Goal: Check status: Check status

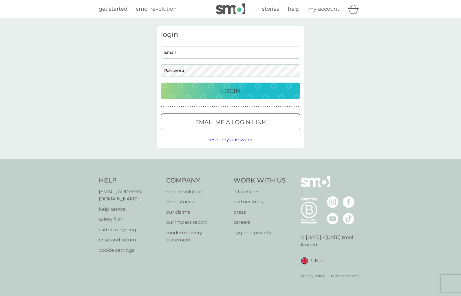
type input "[PERSON_NAME][EMAIL_ADDRESS][DOMAIN_NAME]"
click at [225, 92] on p "Login" at bounding box center [230, 90] width 19 height 9
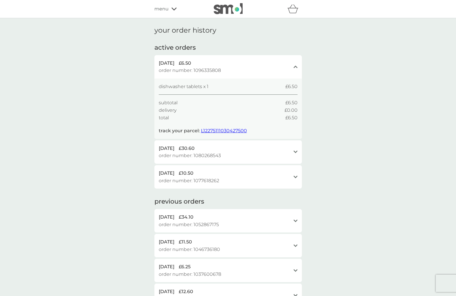
click at [218, 129] on span "L12275111030427500" at bounding box center [224, 130] width 46 height 5
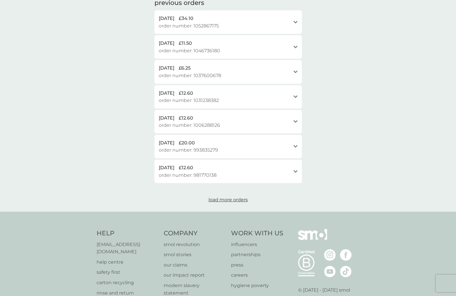
scroll to position [174, 0]
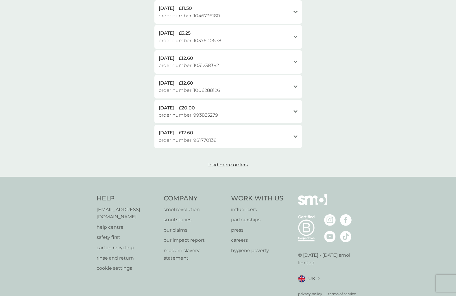
click at [111, 210] on p "[EMAIL_ADDRESS][DOMAIN_NAME]" at bounding box center [128, 213] width 62 height 15
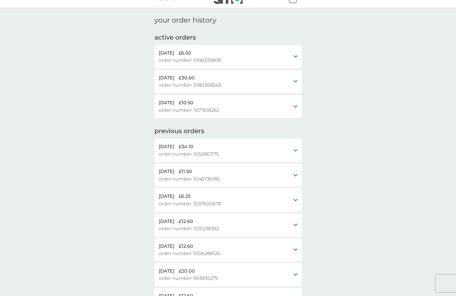
scroll to position [0, 0]
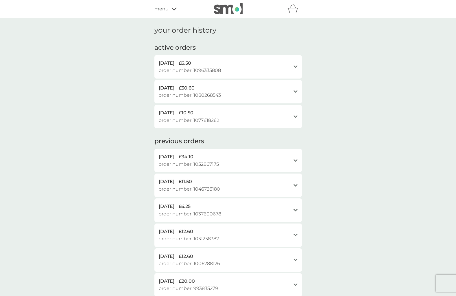
click at [294, 67] on icon "open" at bounding box center [296, 66] width 4 height 3
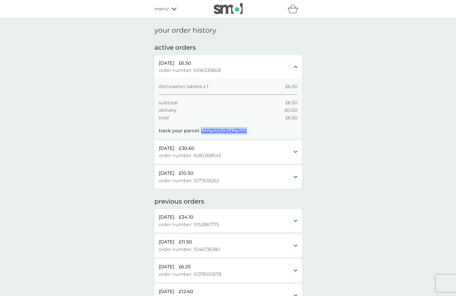
drag, startPoint x: 247, startPoint y: 130, endPoint x: 200, endPoint y: 131, distance: 46.9
click at [200, 131] on div "dishwasher tablets x 1 £6.50 subtotal £6.50 delivery £0.00 total £6.50 track yo…" at bounding box center [228, 109] width 139 height 52
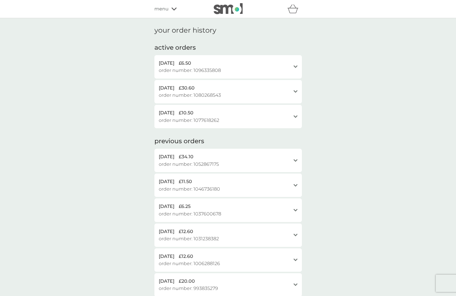
copy span "L12275111030427500"
click at [296, 65] on icon "open" at bounding box center [296, 66] width 4 height 3
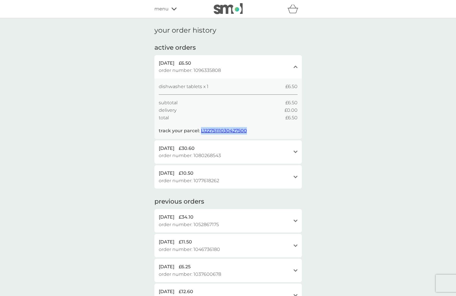
drag, startPoint x: 248, startPoint y: 132, endPoint x: 254, endPoint y: 132, distance: 6.1
click at [248, 132] on div "dishwasher tablets x 1 £6.50 subtotal £6.50 delivery £0.00 total £6.50 track yo…" at bounding box center [228, 109] width 139 height 52
